Goal: Task Accomplishment & Management: Manage account settings

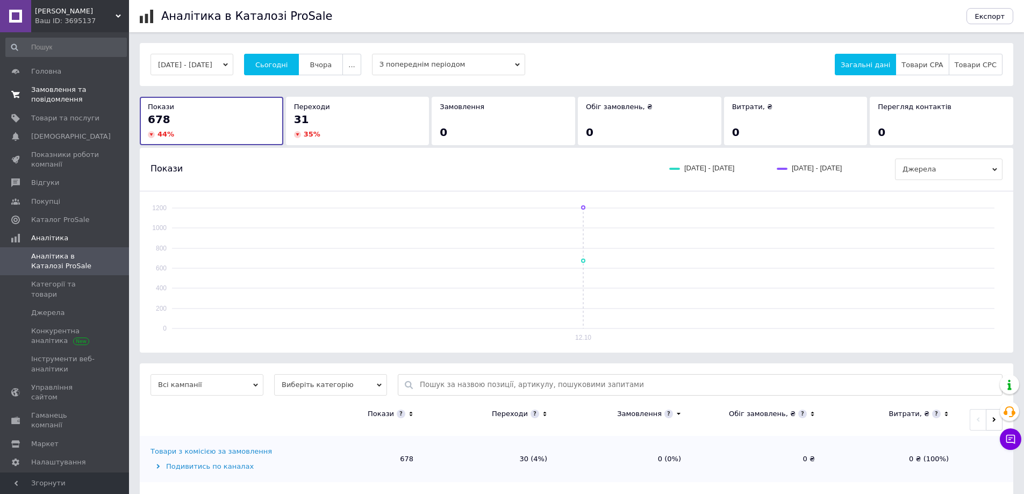
click at [47, 89] on span "Замовлення та повідомлення" at bounding box center [65, 94] width 68 height 19
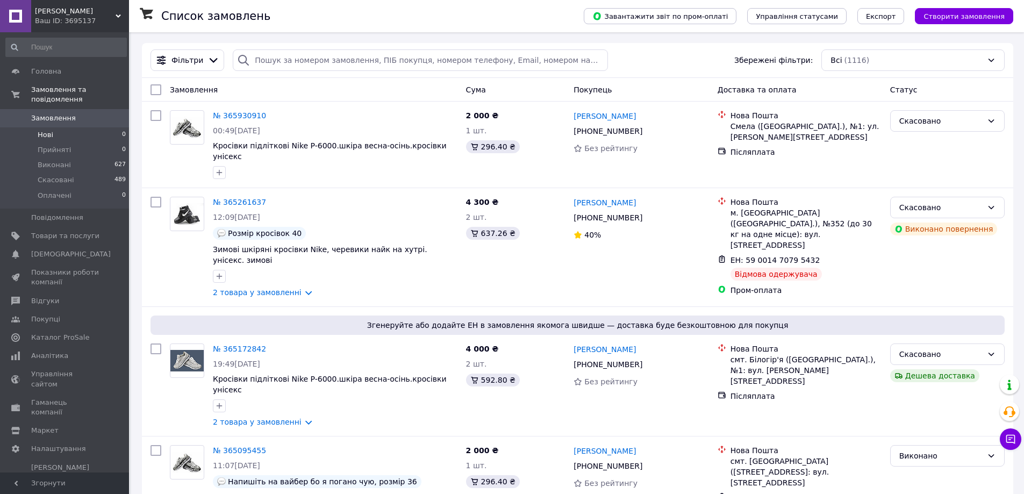
click at [47, 130] on span "Нові" at bounding box center [46, 135] width 16 height 10
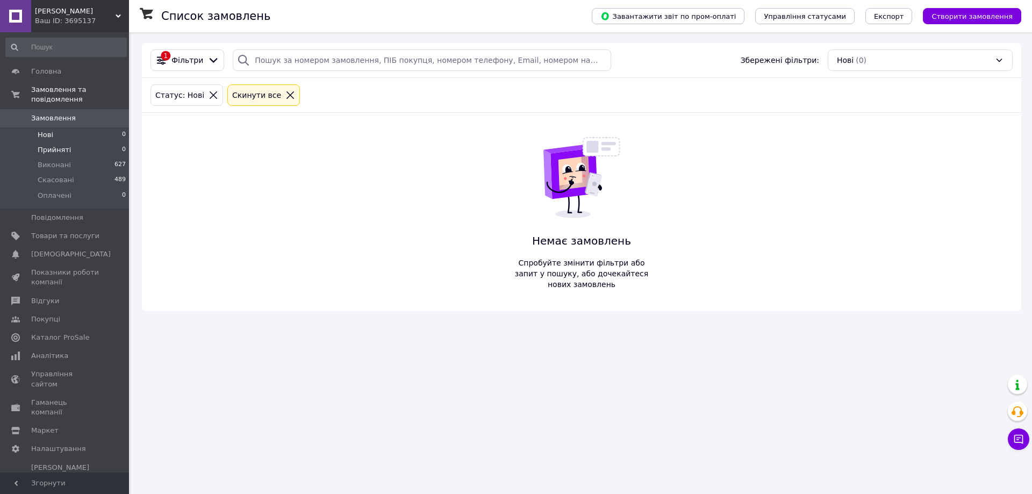
click at [49, 145] on span "Прийняті" at bounding box center [54, 150] width 33 height 10
click at [54, 160] on span "Виконані" at bounding box center [54, 165] width 33 height 10
